Goal: Transaction & Acquisition: Book appointment/travel/reservation

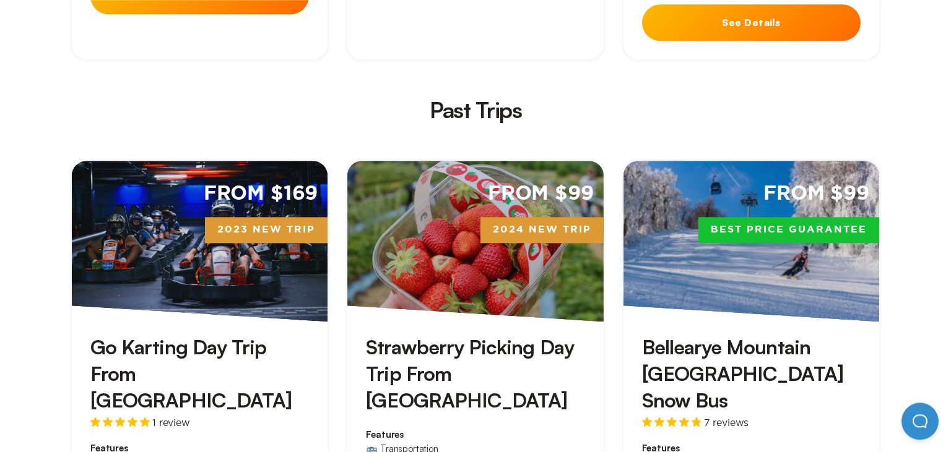
scroll to position [2689, 0]
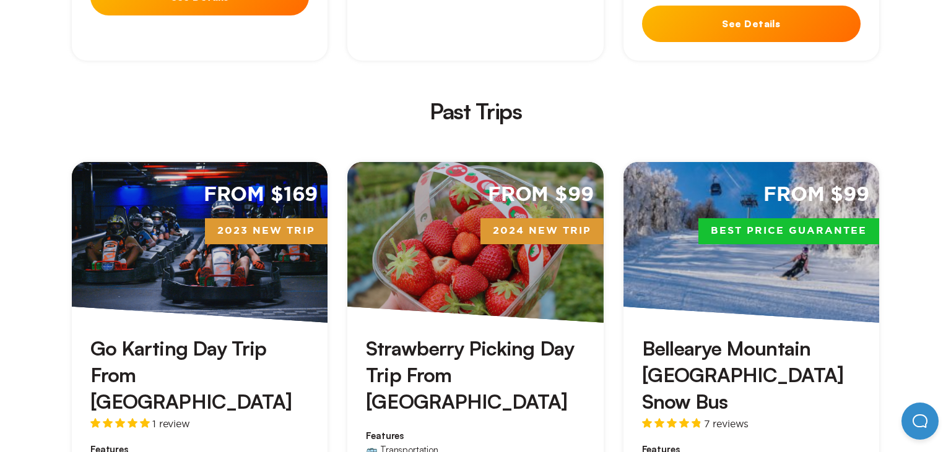
click at [173, 162] on div "From $169 2023 New Trip" at bounding box center [200, 242] width 256 height 161
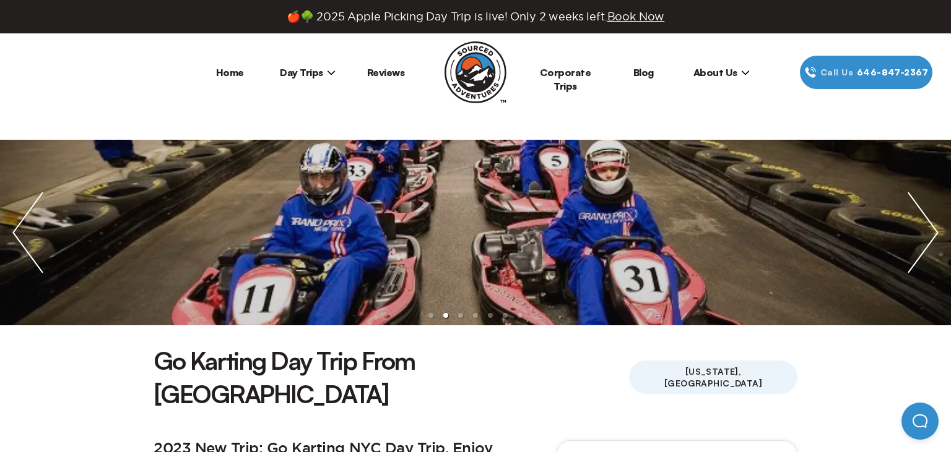
click at [368, 225] on ul at bounding box center [475, 233] width 951 height 186
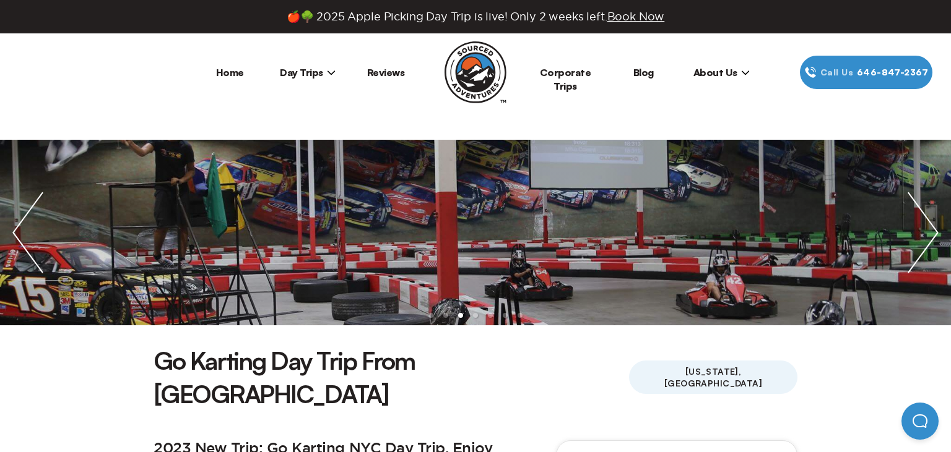
scroll to position [2689, 0]
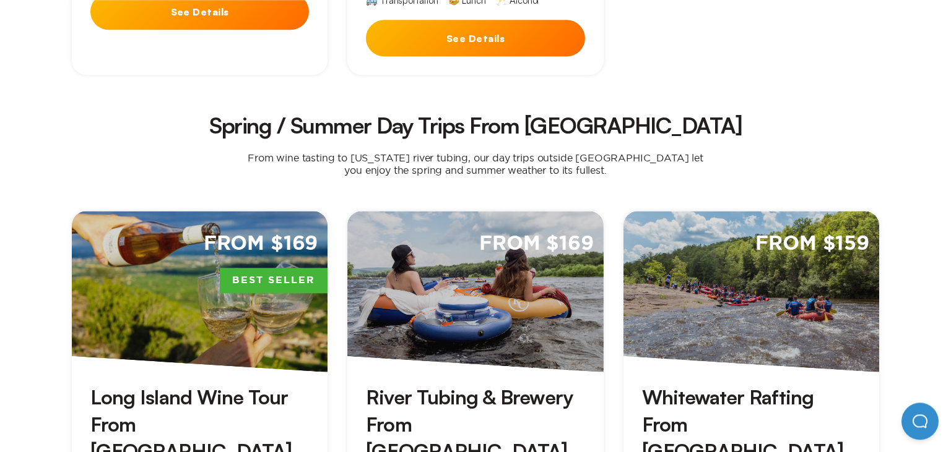
scroll to position [755, 0]
click at [442, 261] on div "From $169" at bounding box center [475, 291] width 256 height 161
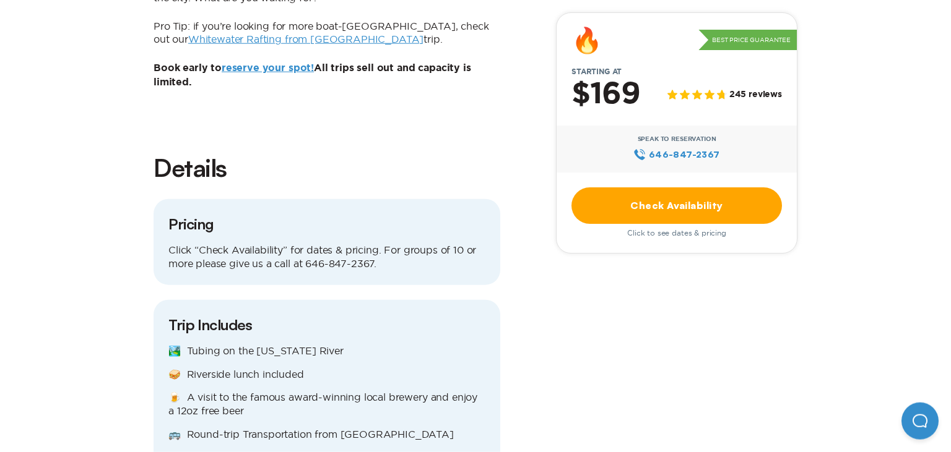
scroll to position [1277, 0]
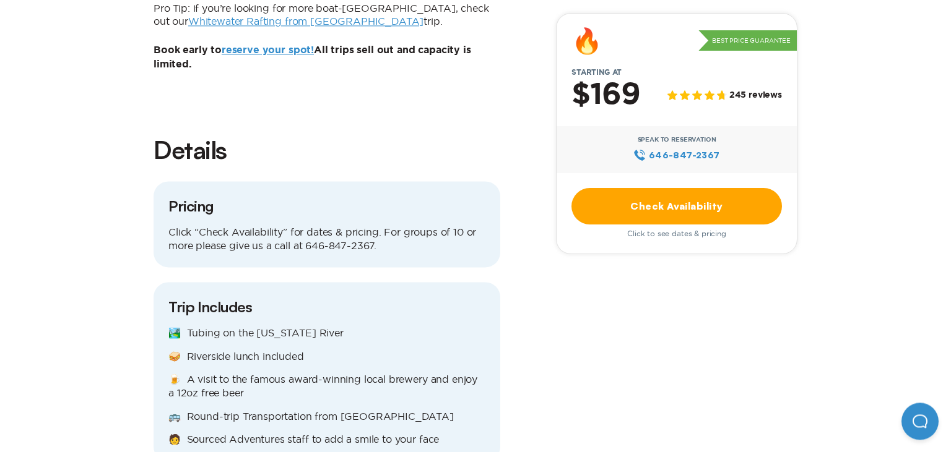
click at [442, 350] on p "🥪 Riverside lunch included" at bounding box center [326, 357] width 317 height 14
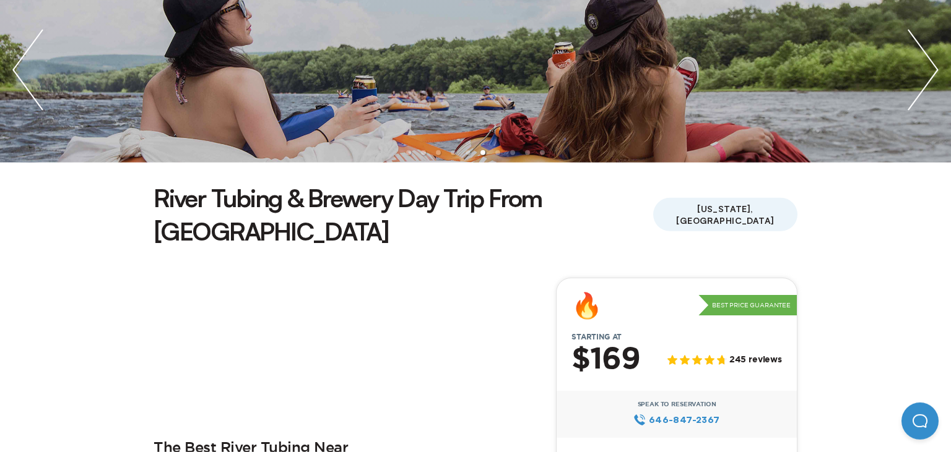
scroll to position [0, 0]
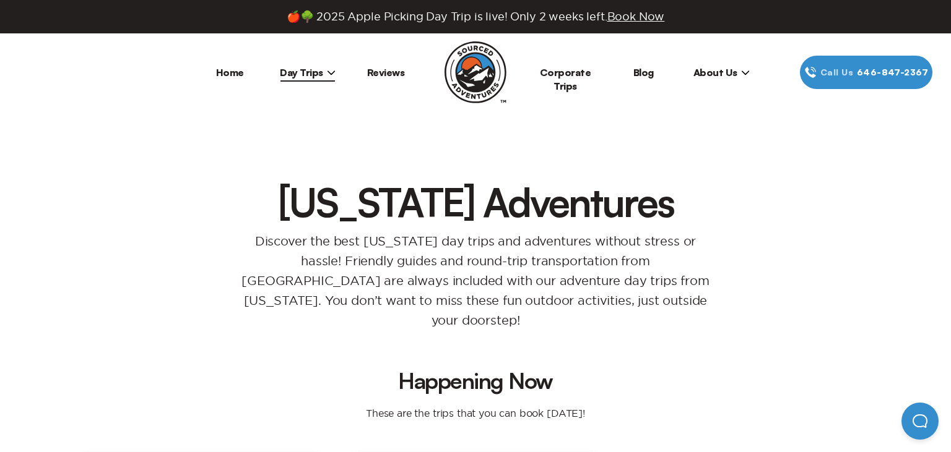
scroll to position [755, 0]
